Goal: Navigation & Orientation: Find specific page/section

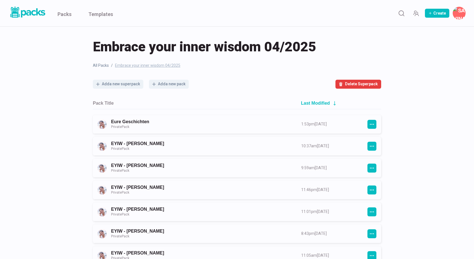
click at [148, 122] on link "Eure Geschichten Private Pack" at bounding box center [201, 124] width 180 height 10
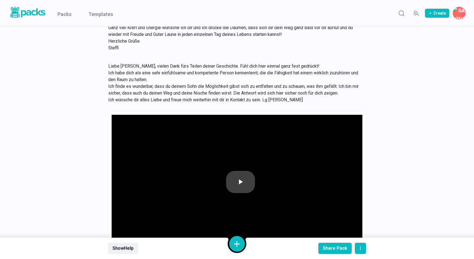
scroll to position [7001, 0]
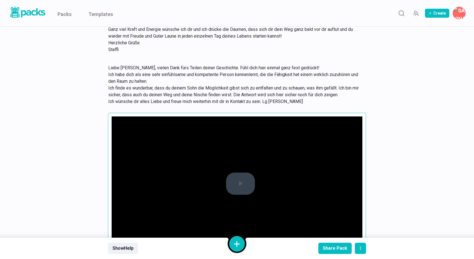
click at [240, 183] on span "Video Player" at bounding box center [240, 183] width 0 height 0
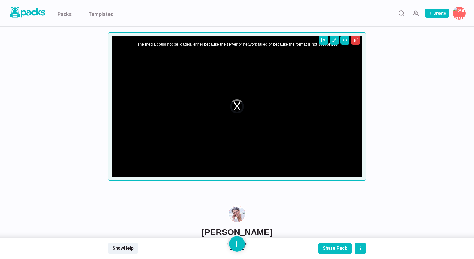
scroll to position [7076, 0]
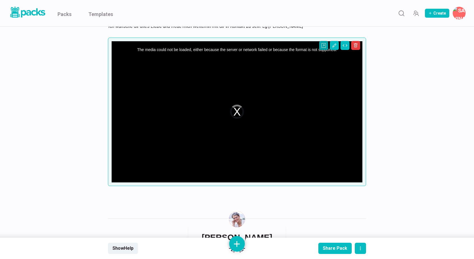
click at [324, 48] on icon "Open external link" at bounding box center [323, 45] width 4 height 4
click at [63, 13] on link "Packs" at bounding box center [64, 13] width 14 height 26
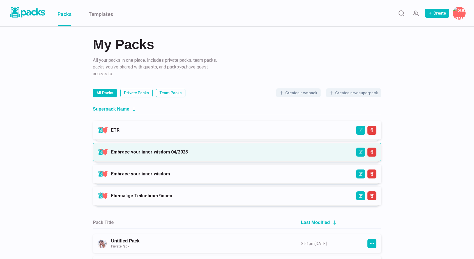
click at [169, 150] on link "Embrace your inner wisdom 04/2025" at bounding box center [149, 151] width 77 height 5
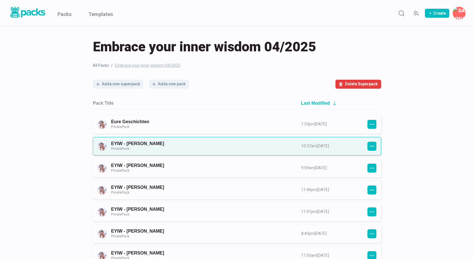
click at [188, 142] on link "EYIW - [PERSON_NAME] Private Pack" at bounding box center [201, 146] width 180 height 10
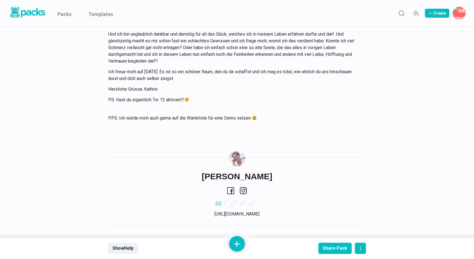
scroll to position [1401, 0]
